Goal: Information Seeking & Learning: Check status

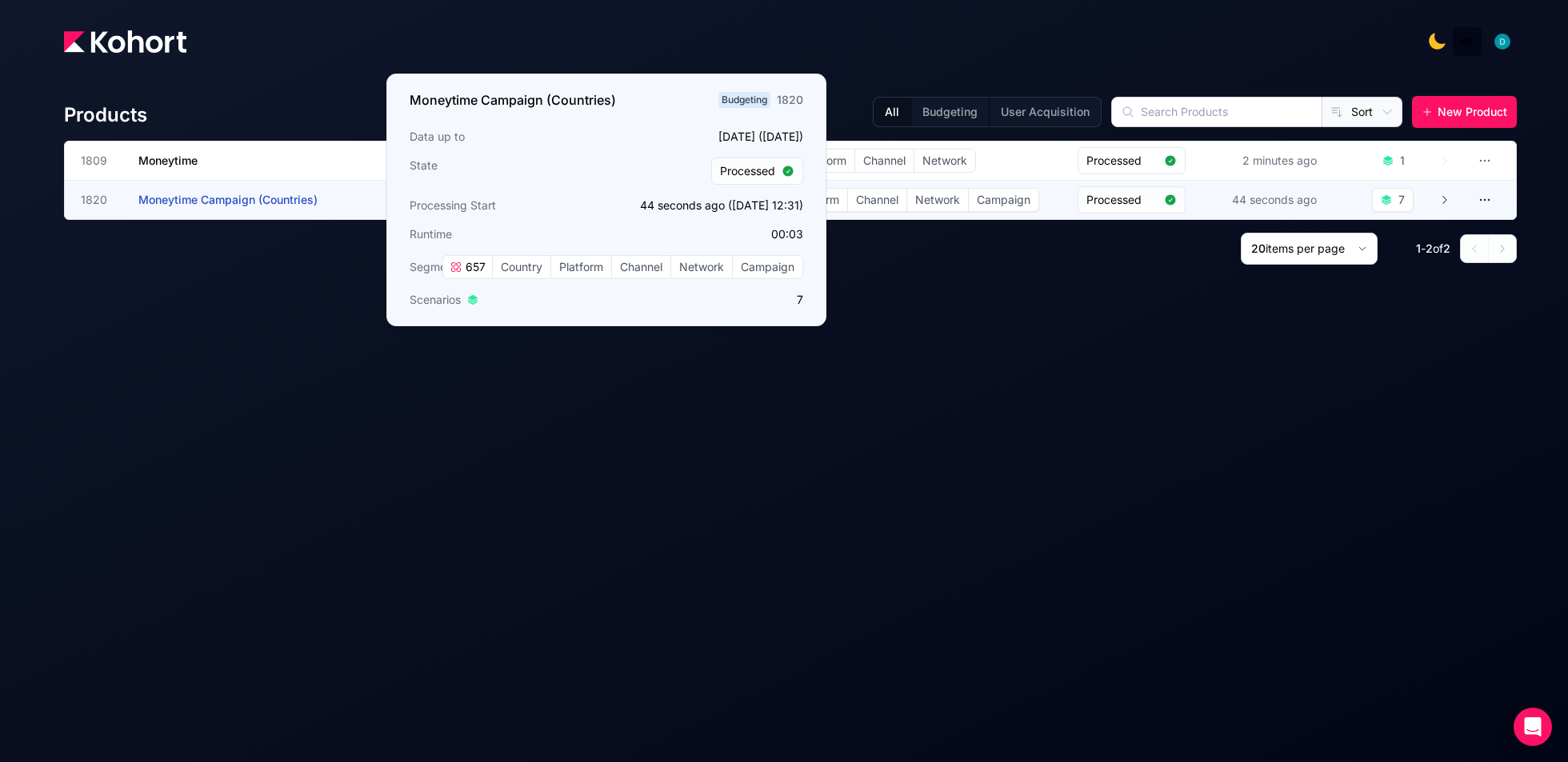
click at [206, 201] on span "Moneytime Campaign (Countries)" at bounding box center [227, 200] width 179 height 13
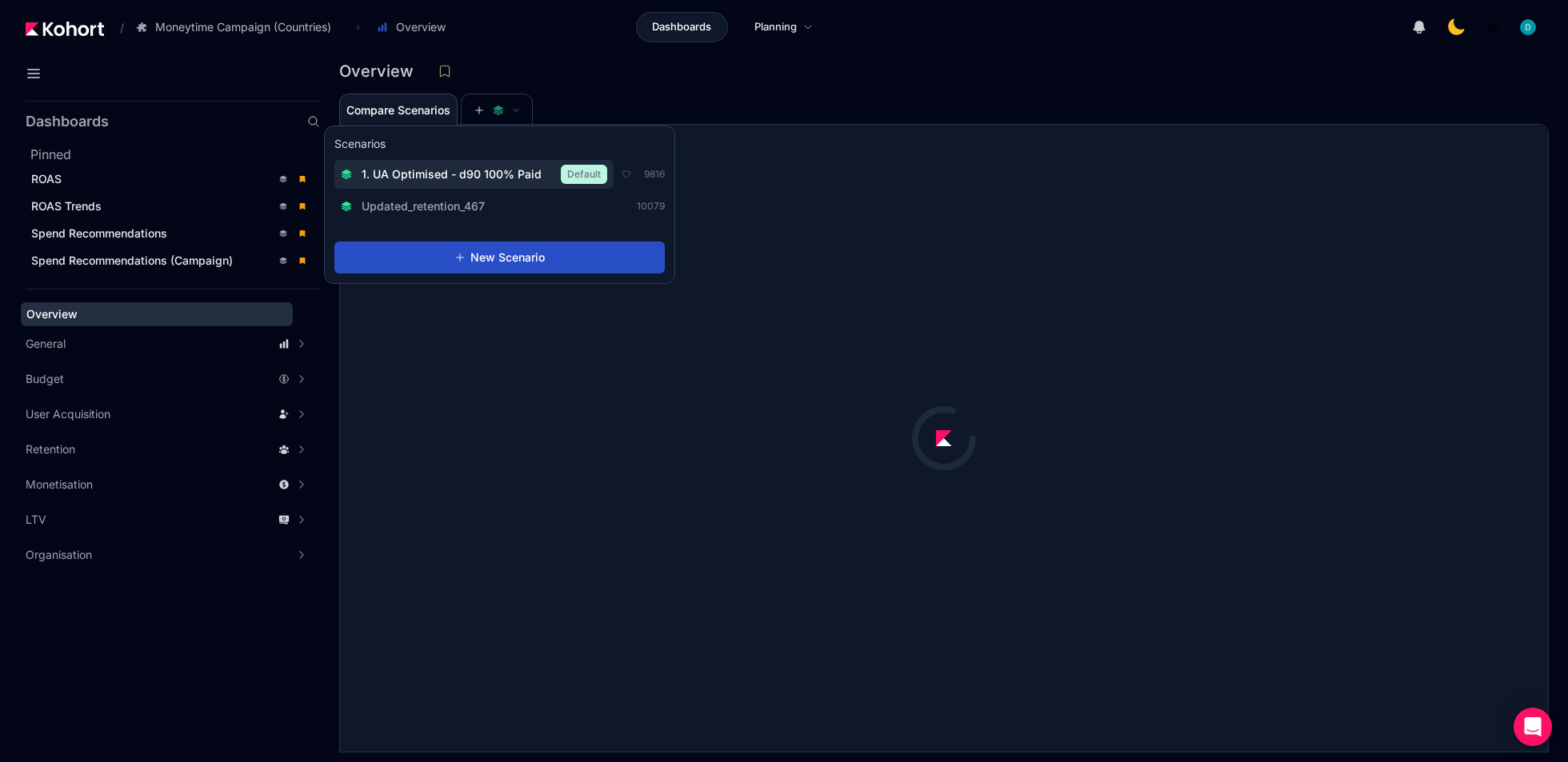
click at [492, 178] on span "1. UA Optimised - d90 100% Paid" at bounding box center [452, 174] width 180 height 16
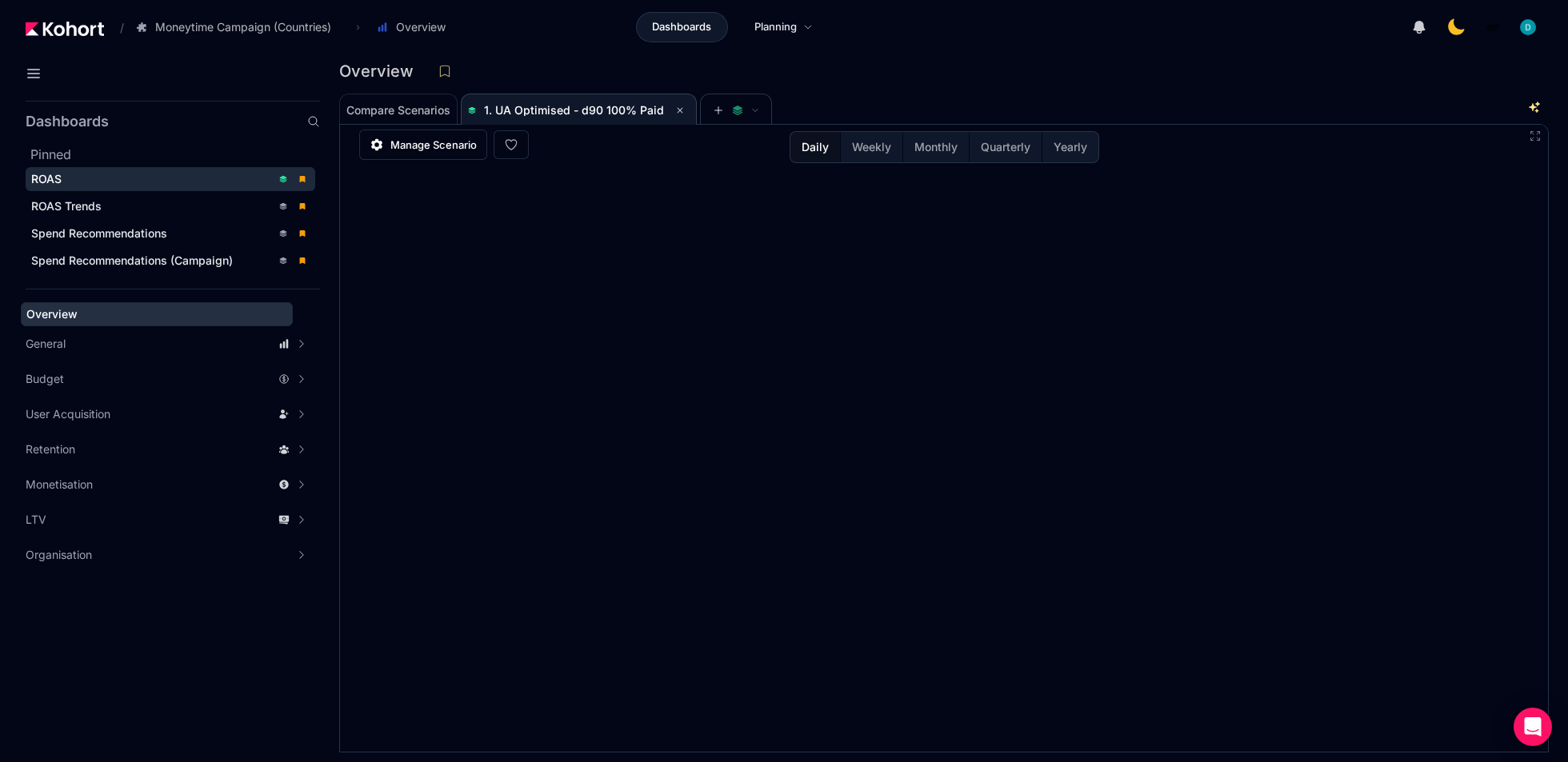
click at [131, 173] on div "ROAS" at bounding box center [151, 179] width 240 height 16
